Goal: Task Accomplishment & Management: Use online tool/utility

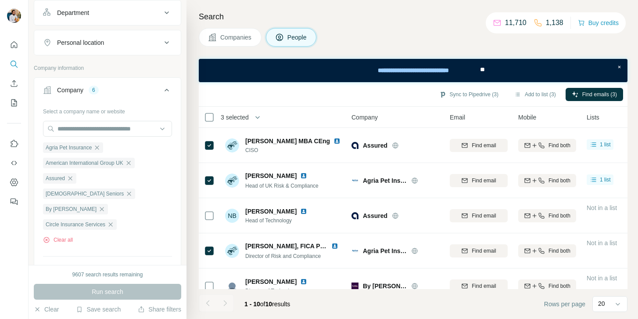
scroll to position [203, 0]
click at [99, 147] on icon "button" at bounding box center [97, 147] width 4 height 4
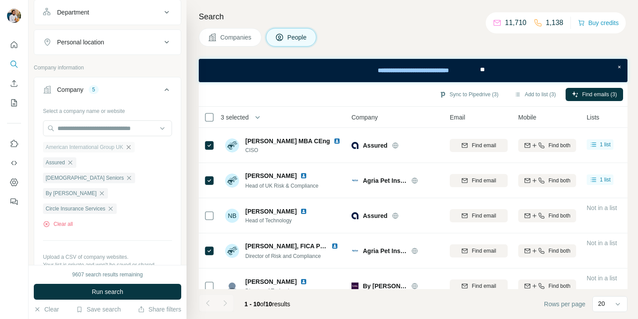
click at [132, 148] on icon "button" at bounding box center [128, 147] width 7 height 7
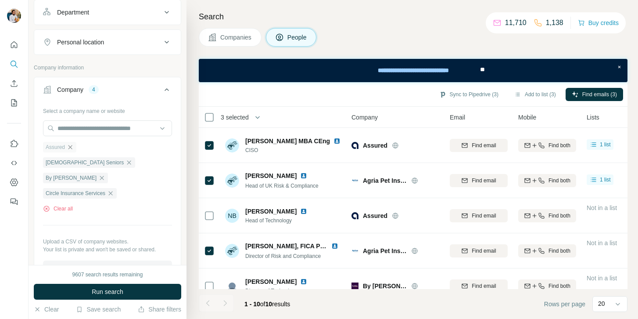
click at [71, 145] on icon "button" at bounding box center [70, 147] width 7 height 7
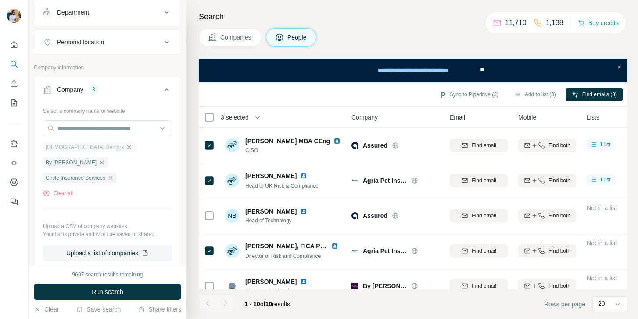
click at [126, 148] on icon "button" at bounding box center [129, 147] width 7 height 7
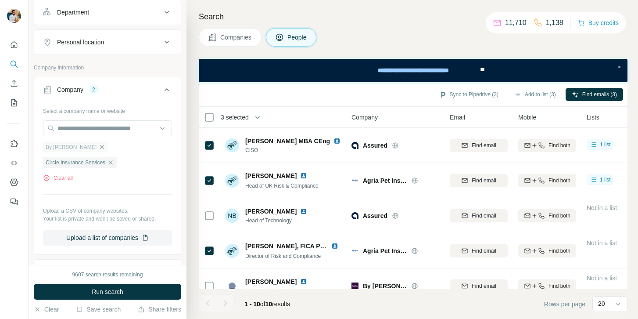
click at [98, 149] on icon "button" at bounding box center [101, 147] width 7 height 7
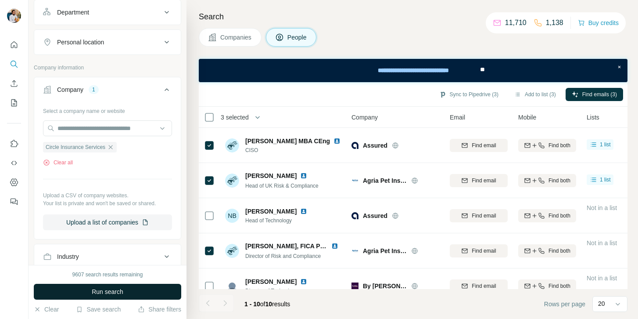
click at [111, 290] on span "Run search" at bounding box center [108, 291] width 32 height 9
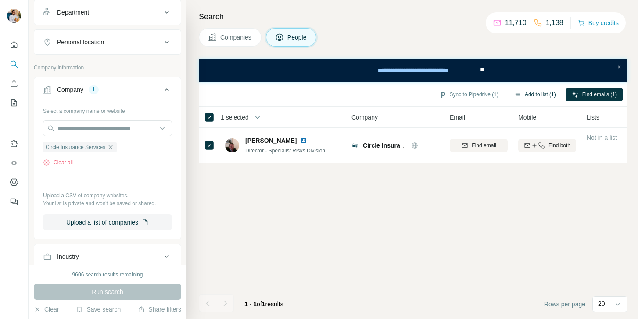
click at [541, 97] on button "Add to list (1)" at bounding box center [535, 94] width 54 height 13
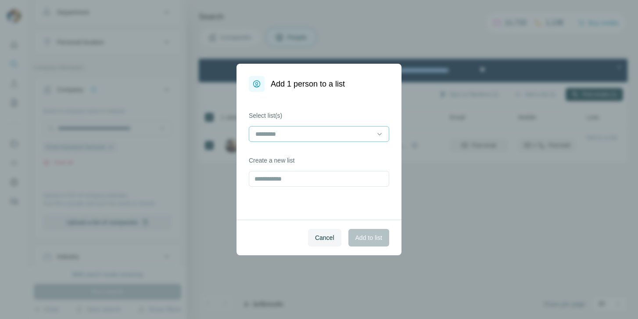
click at [325, 135] on input at bounding box center [314, 134] width 119 height 10
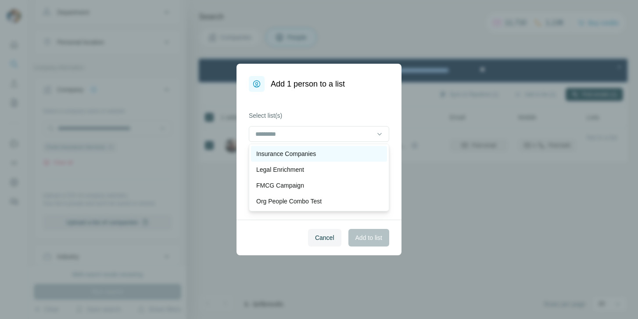
click at [322, 154] on div "Insurance Companies" at bounding box center [319, 153] width 126 height 9
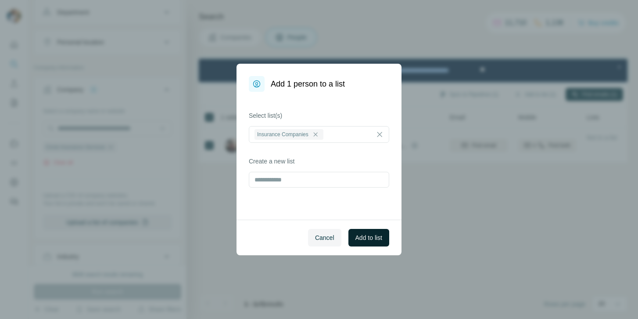
click at [366, 244] on button "Add to list" at bounding box center [369, 238] width 41 height 18
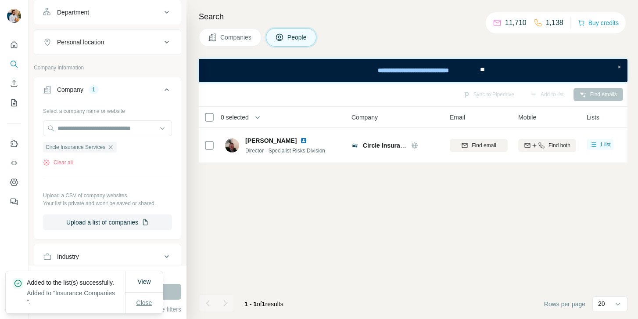
click at [145, 299] on span "Close" at bounding box center [145, 302] width 16 height 9
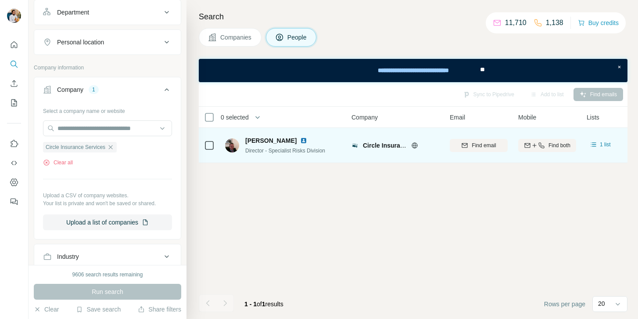
click at [300, 140] on img at bounding box center [303, 140] width 7 height 7
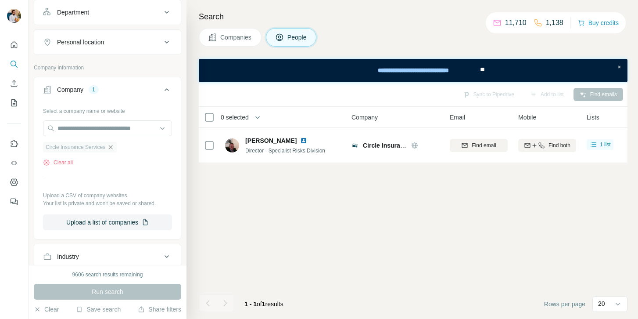
click at [113, 145] on icon "button" at bounding box center [110, 147] width 7 height 7
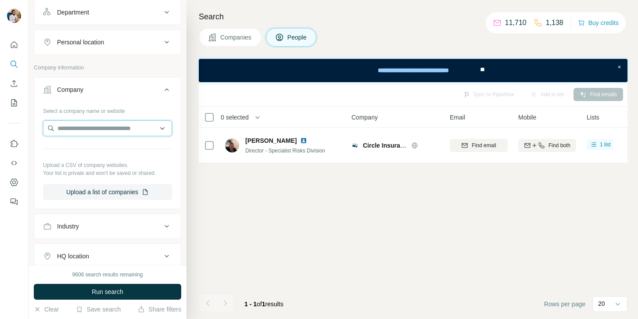
click at [111, 132] on input "text" at bounding box center [107, 128] width 129 height 16
paste input "**********"
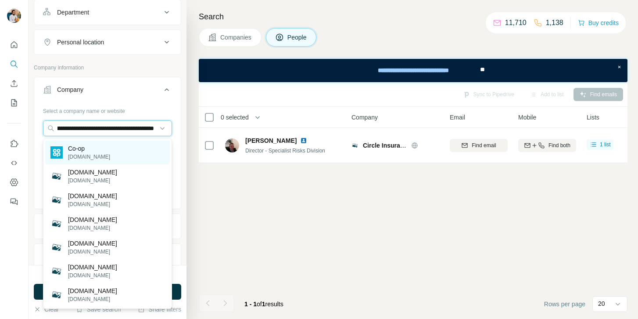
type input "**********"
click at [108, 159] on div "Co-op coop.co.uk" at bounding box center [107, 153] width 125 height 24
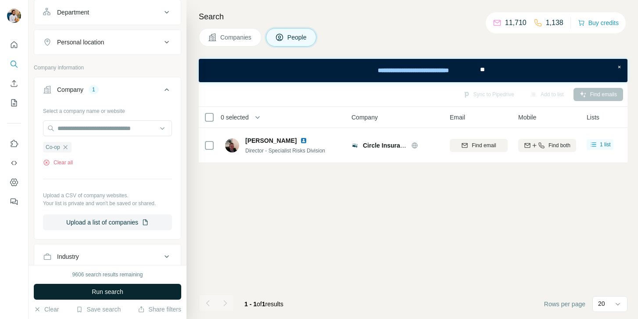
click at [94, 289] on span "Run search" at bounding box center [108, 291] width 32 height 9
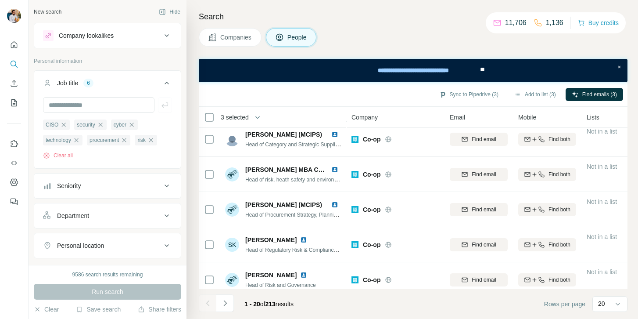
scroll to position [541, 0]
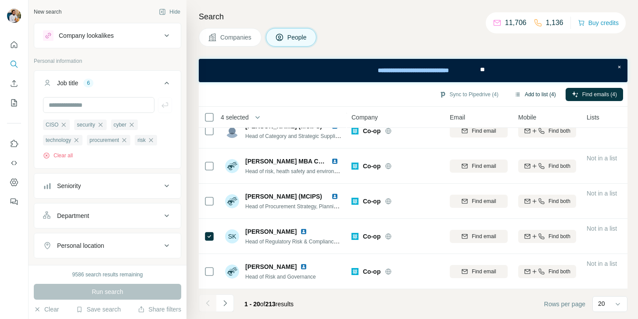
click at [518, 97] on button "Add to list (4)" at bounding box center [535, 94] width 54 height 13
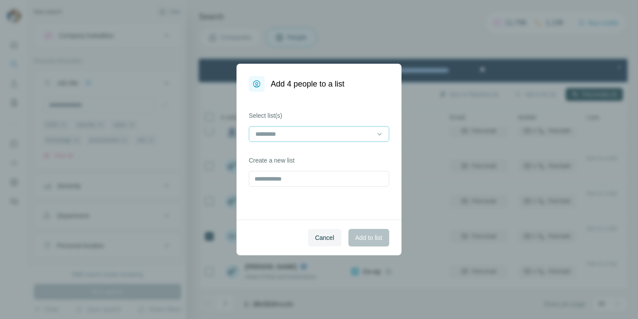
click at [369, 129] on input at bounding box center [314, 134] width 119 height 10
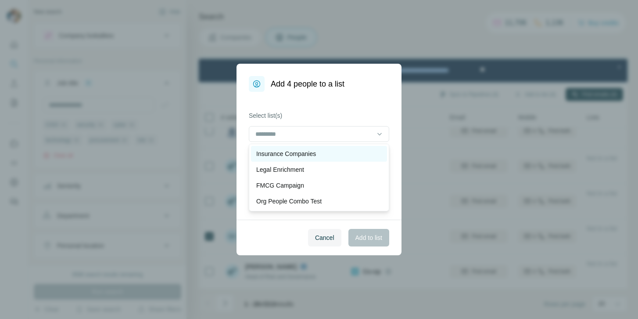
click at [352, 148] on div "Insurance Companies" at bounding box center [319, 154] width 136 height 16
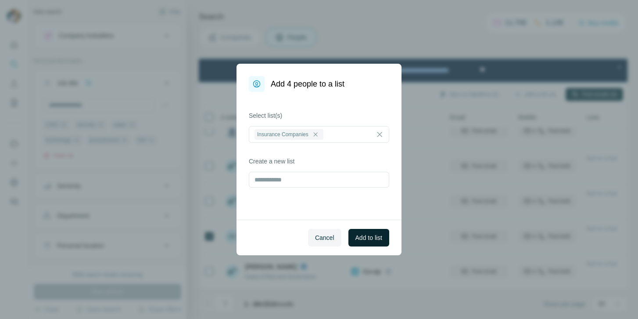
click at [357, 238] on span "Add to list" at bounding box center [369, 237] width 27 height 9
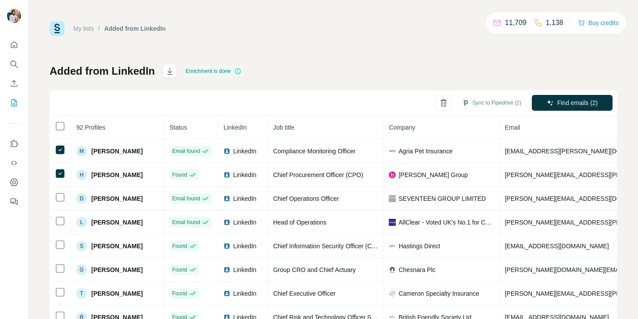
click at [417, 60] on div "My lists / Added from LinkedIn 11,709 1,138 Buy credits Added from LinkedIn Enr…" at bounding box center [334, 184] width 568 height 326
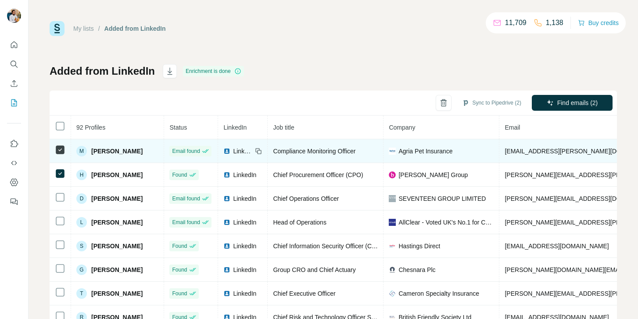
click at [66, 151] on td at bounding box center [61, 151] width 22 height 24
